Goal: Information Seeking & Learning: Check status

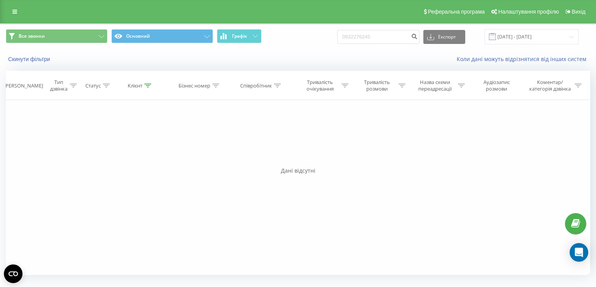
click at [387, 39] on input "0932276245" at bounding box center [378, 37] width 82 height 14
type input "0677399647"
drag, startPoint x: 361, startPoint y: 38, endPoint x: 357, endPoint y: 40, distance: 4.5
click at [357, 40] on input "0677399647" at bounding box center [378, 37] width 82 height 14
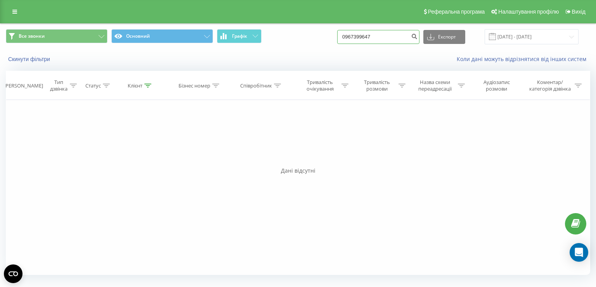
type input "0967399647"
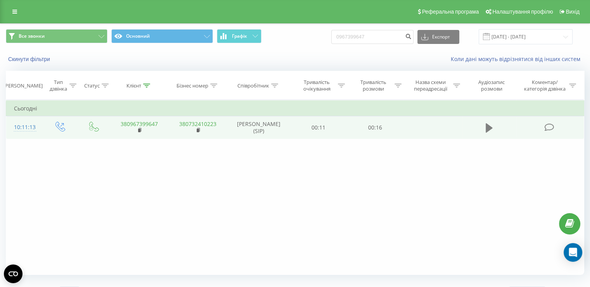
click at [484, 127] on button at bounding box center [490, 128] width 12 height 12
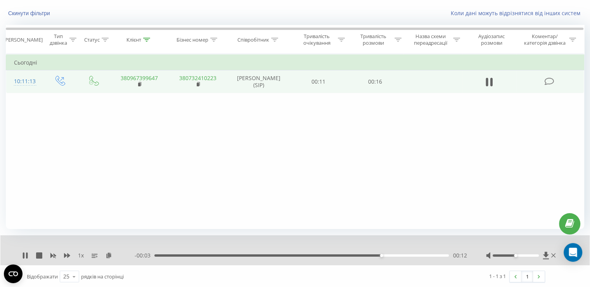
scroll to position [47, 0]
click at [25, 255] on icon at bounding box center [25, 254] width 6 height 6
